Goal: Transaction & Acquisition: Obtain resource

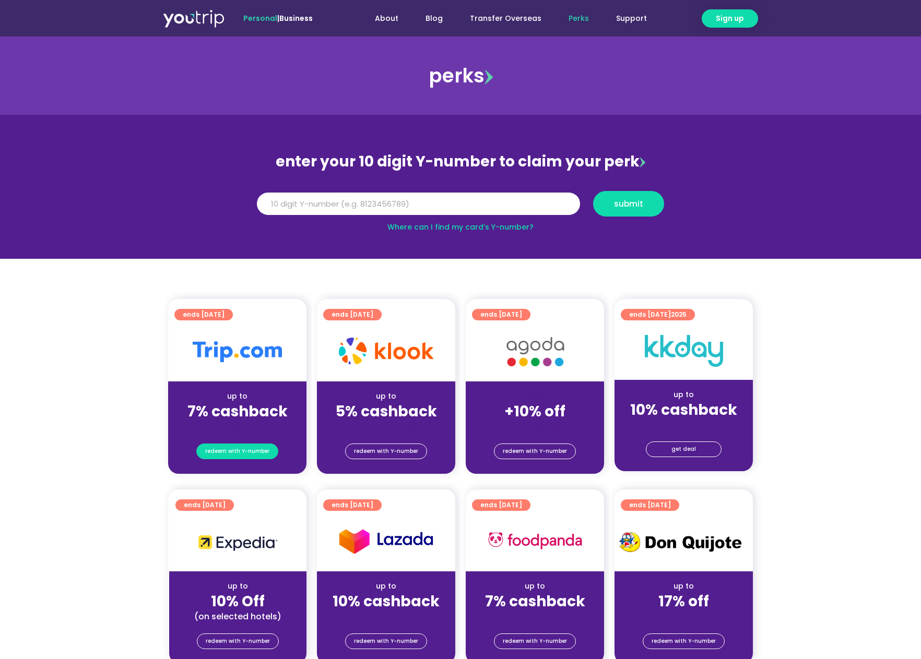
click at [231, 444] on link "redeem with Y-number" at bounding box center [237, 452] width 82 height 16
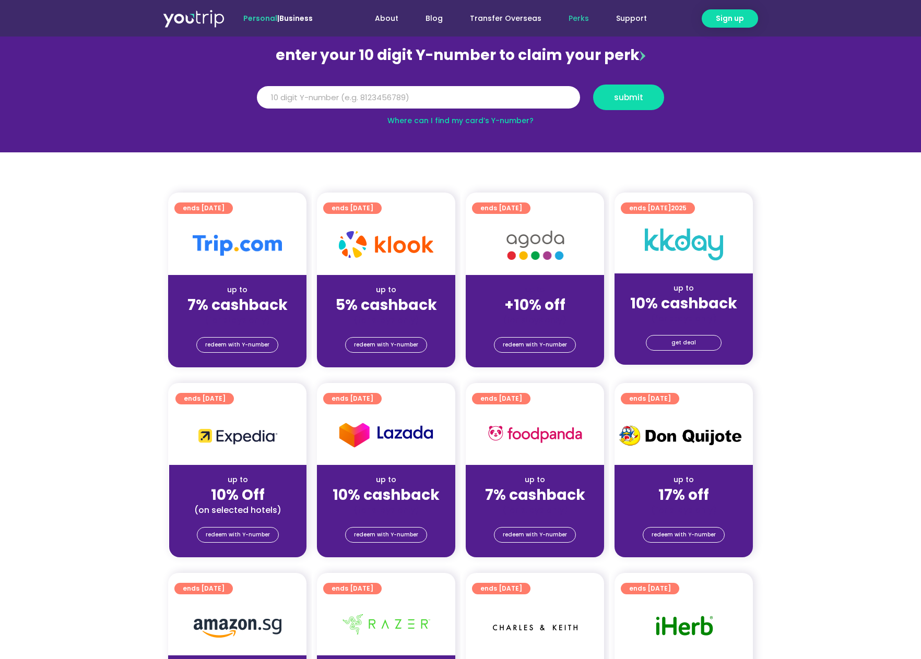
scroll to position [115, 0]
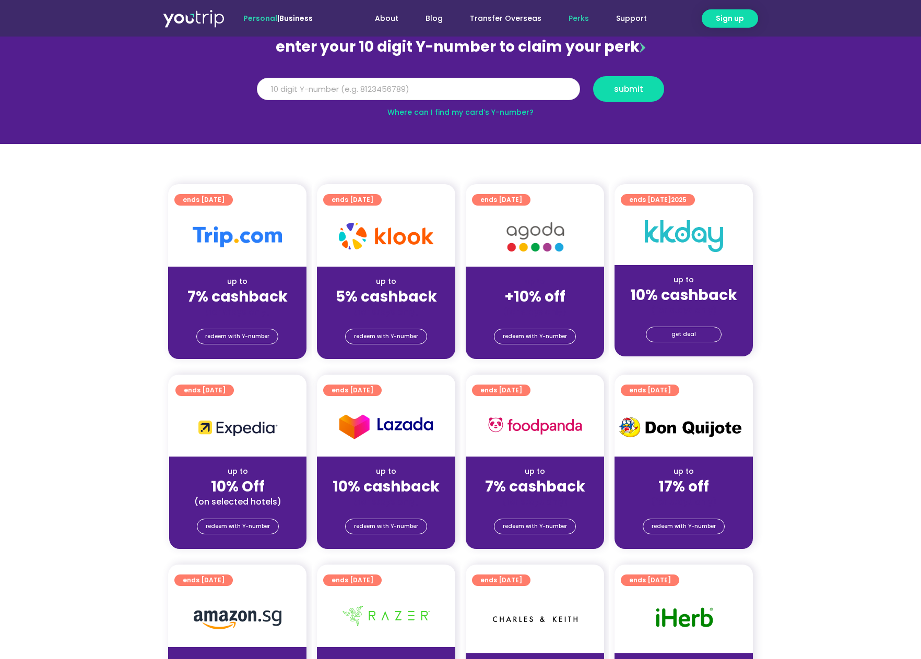
click at [365, 86] on input "Y Number" at bounding box center [418, 89] width 323 height 23
click at [350, 87] on input "Y Number" at bounding box center [418, 89] width 323 height 23
type input "8171282434"
click at [647, 85] on button "submit" at bounding box center [628, 89] width 71 height 26
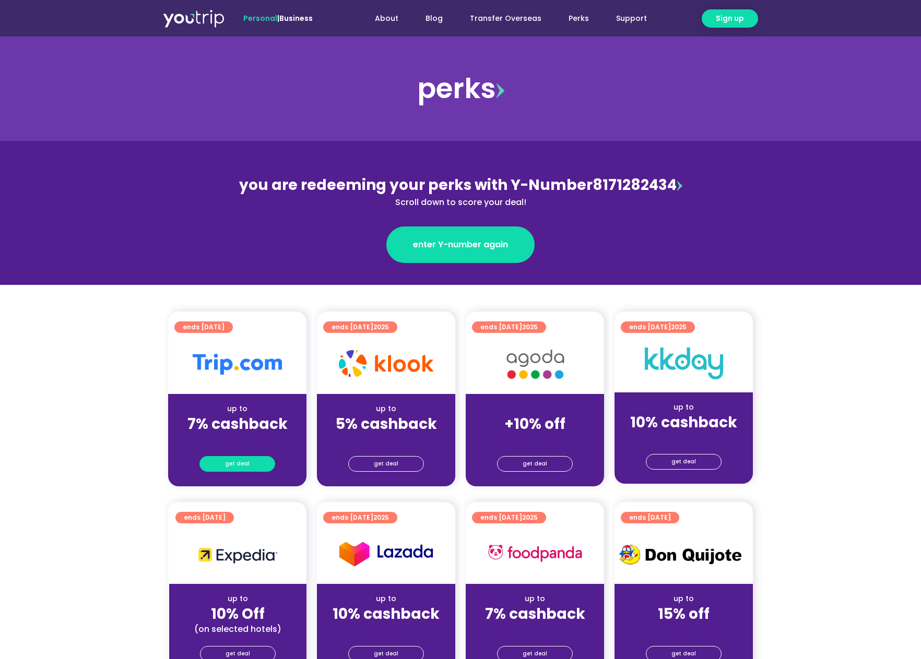
click at [257, 457] on link "get deal" at bounding box center [237, 464] width 76 height 16
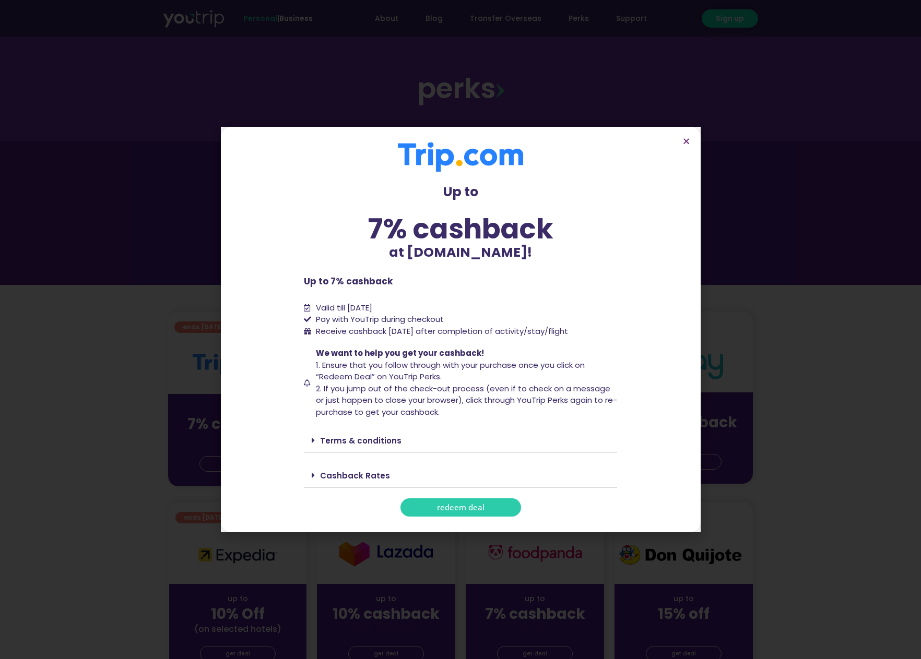
click at [426, 504] on link "redeem deal" at bounding box center [460, 507] width 121 height 18
